Goal: Find specific page/section: Locate a particular part of the current website

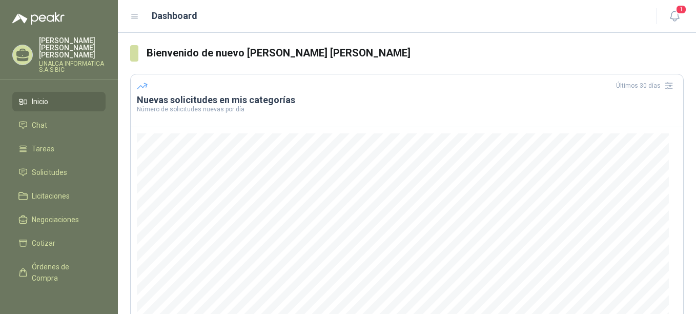
scroll to position [6, 0]
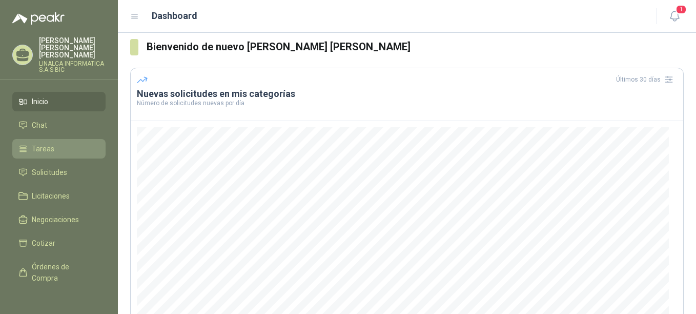
click at [63, 143] on li "Tareas" at bounding box center [58, 148] width 81 height 11
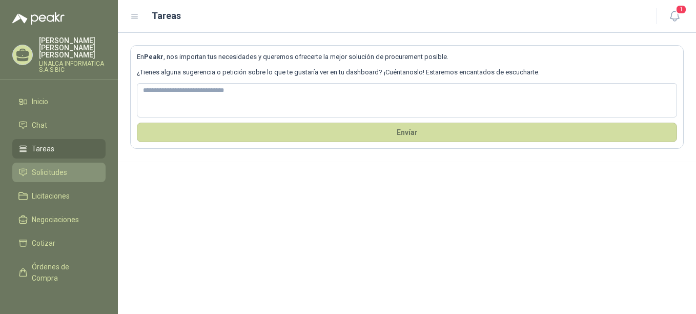
click at [34, 167] on span "Solicitudes" at bounding box center [49, 172] width 35 height 11
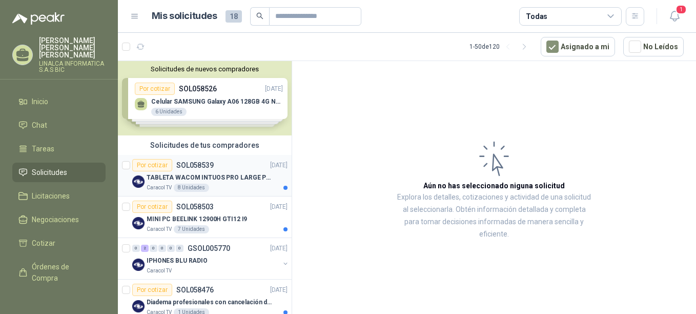
click at [176, 172] on div "TABLETA WACOM INTUOS PRO LARGE PTK870K0A" at bounding box center [217, 177] width 141 height 12
